Goal: Information Seeking & Learning: Learn about a topic

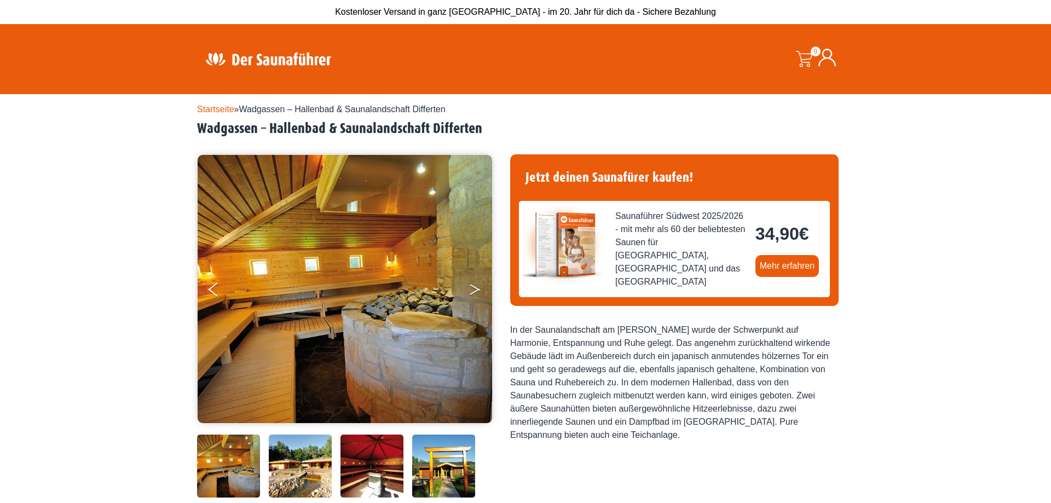
click at [474, 283] on button "Next" at bounding box center [481, 291] width 27 height 27
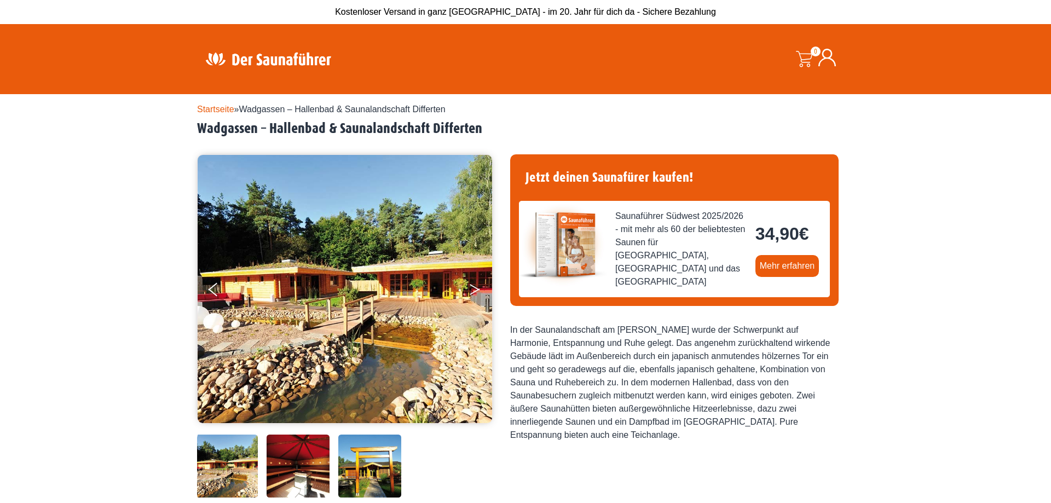
click at [474, 283] on button "Next" at bounding box center [481, 291] width 27 height 27
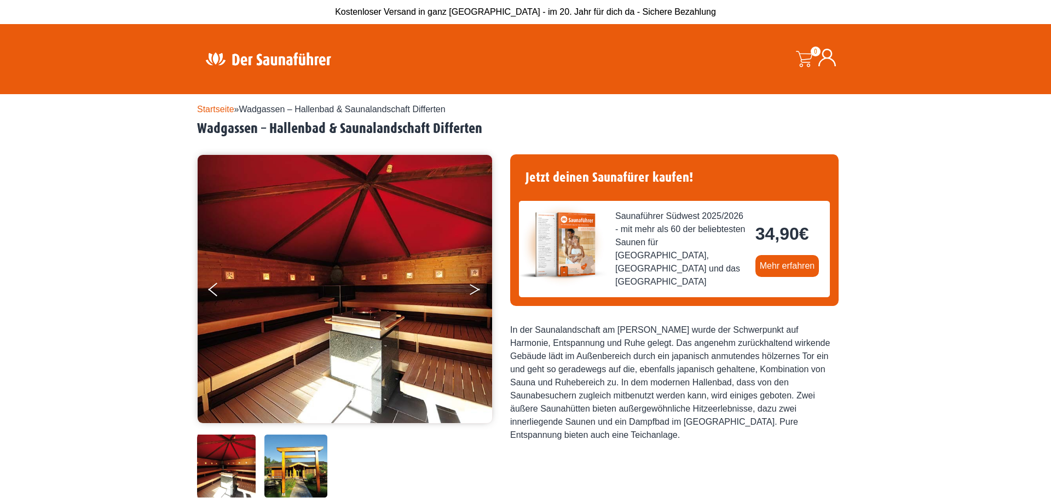
click at [474, 283] on button "Next" at bounding box center [481, 291] width 27 height 27
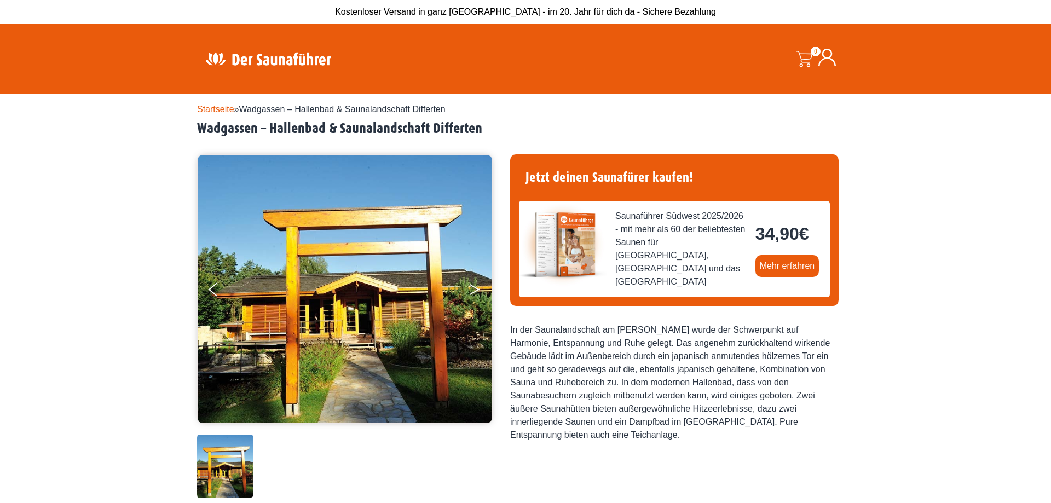
click at [474, 283] on button "Next" at bounding box center [481, 291] width 27 height 27
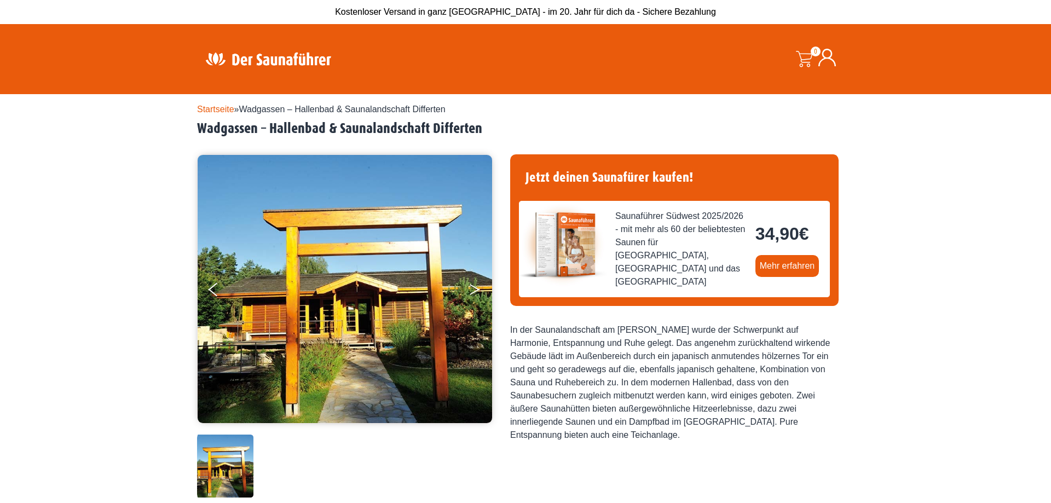
click at [474, 283] on button "Next" at bounding box center [481, 291] width 27 height 27
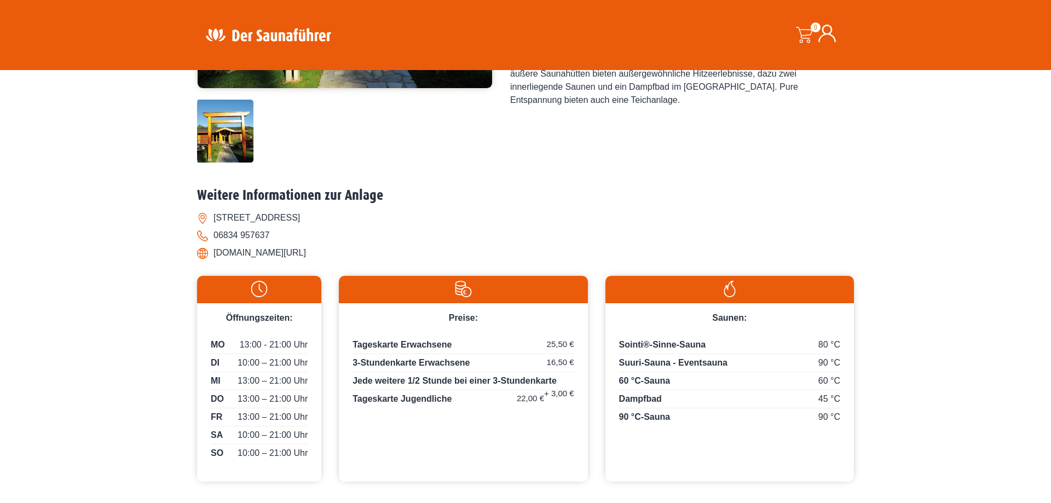
scroll to position [391, 0]
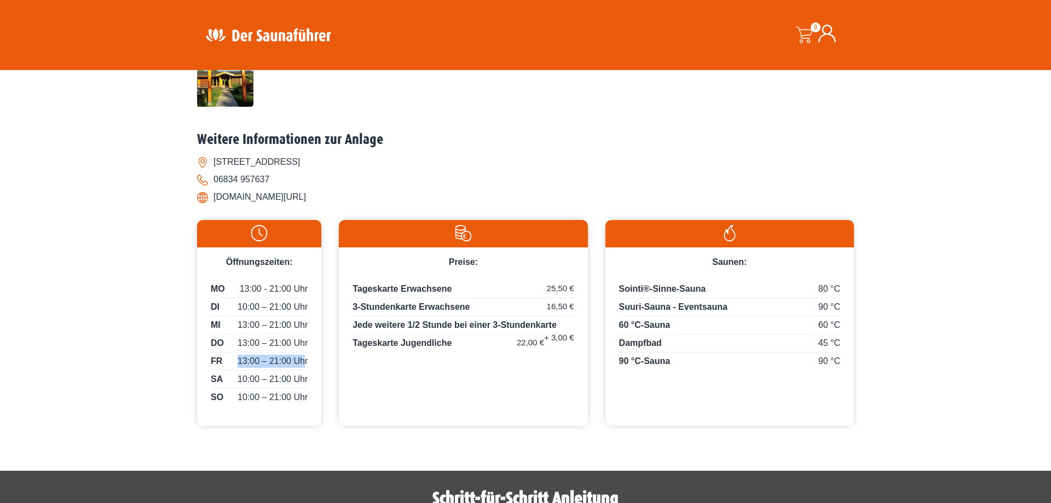
drag, startPoint x: 237, startPoint y: 360, endPoint x: 305, endPoint y: 365, distance: 68.1
click at [305, 365] on p "FR 13:00 – 21:00 Uhr" at bounding box center [259, 363] width 97 height 16
click at [305, 365] on span "13:00 – 21:00 Uhr" at bounding box center [272, 361] width 70 height 13
drag, startPoint x: 370, startPoint y: 304, endPoint x: 572, endPoint y: 310, distance: 201.5
click at [572, 310] on p "3-Stundenkarte Erwachsene 16,50 €" at bounding box center [462, 308] width 221 height 16
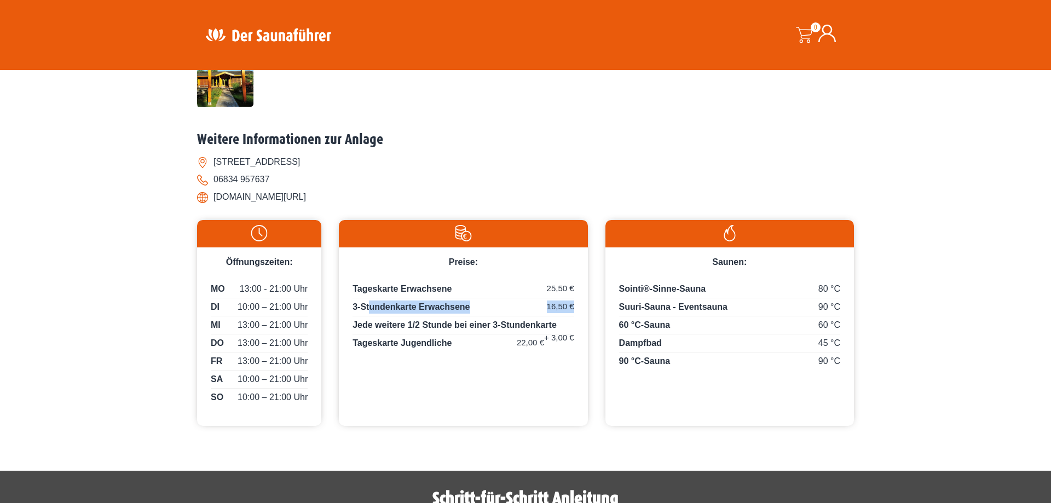
click at [572, 310] on span "16,50 €" at bounding box center [560, 306] width 27 height 13
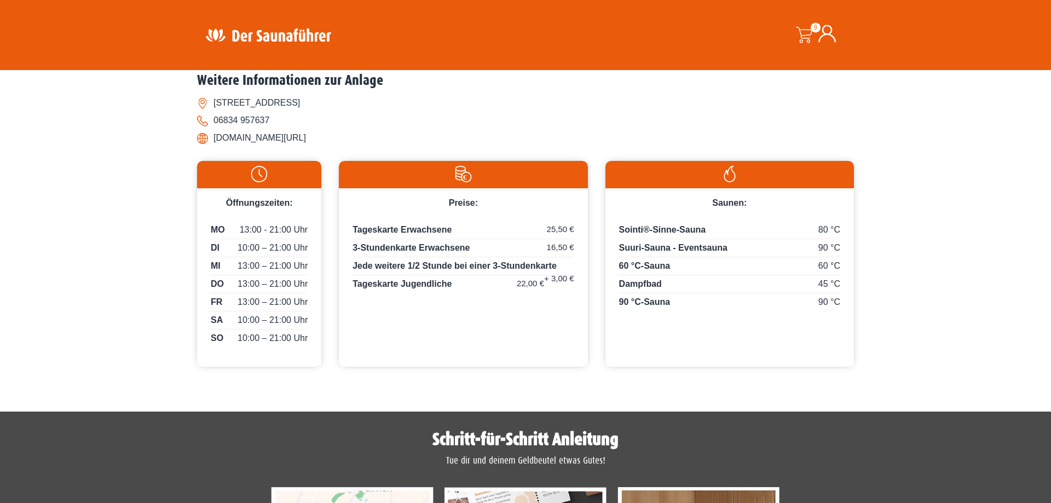
scroll to position [447, 0]
